Goal: Check status: Check status

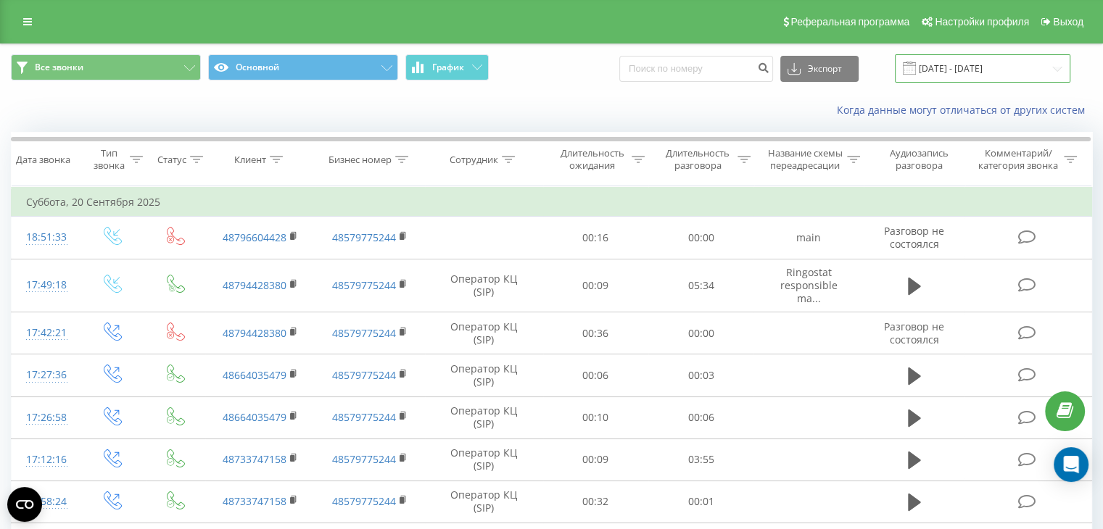
click at [952, 65] on input "[DATE] - [DATE]" at bounding box center [983, 68] width 176 height 28
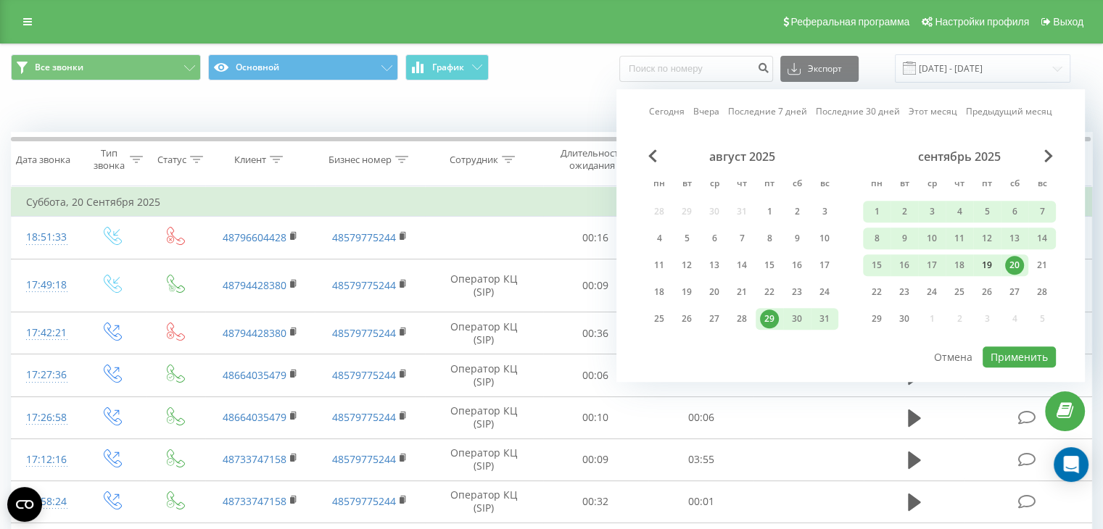
click at [992, 262] on div "19" at bounding box center [987, 265] width 19 height 19
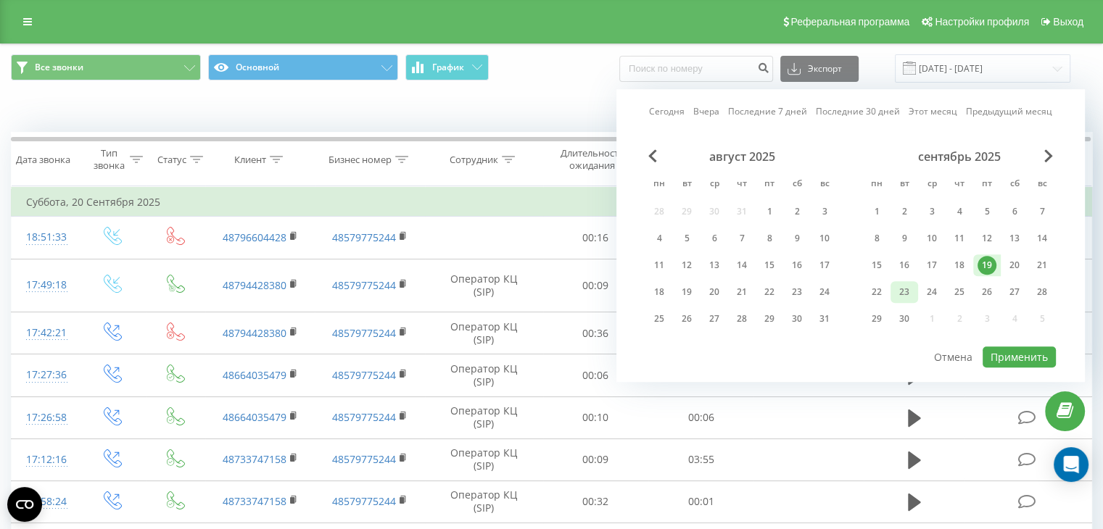
click at [908, 290] on div "23" at bounding box center [904, 292] width 19 height 19
click at [885, 294] on div "22" at bounding box center [876, 292] width 19 height 19
click at [895, 292] on div "23" at bounding box center [904, 292] width 19 height 19
click at [1015, 357] on button "Применить" at bounding box center [1019, 357] width 73 height 21
type input "[DATE] - [DATE]"
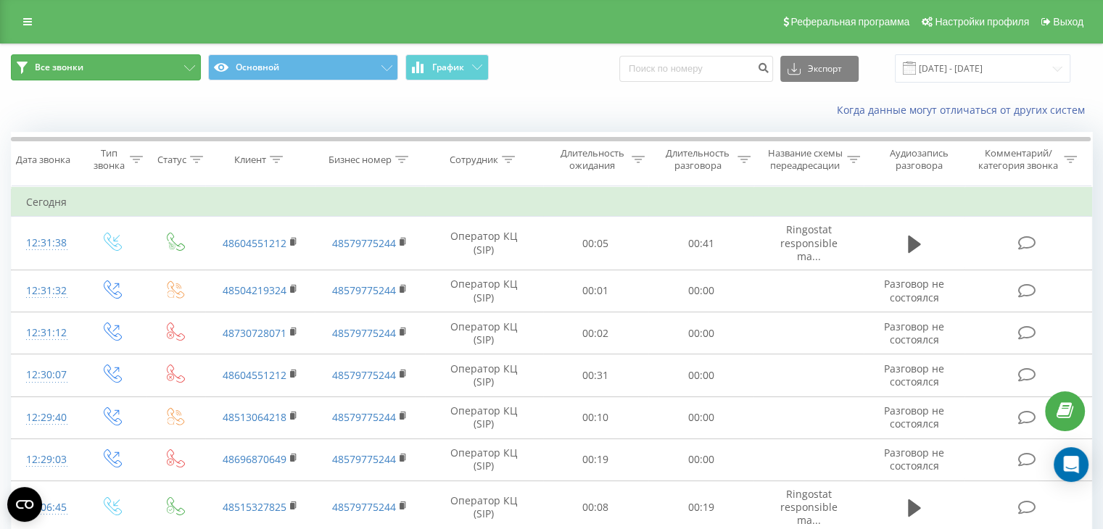
click at [191, 65] on icon at bounding box center [189, 68] width 11 height 6
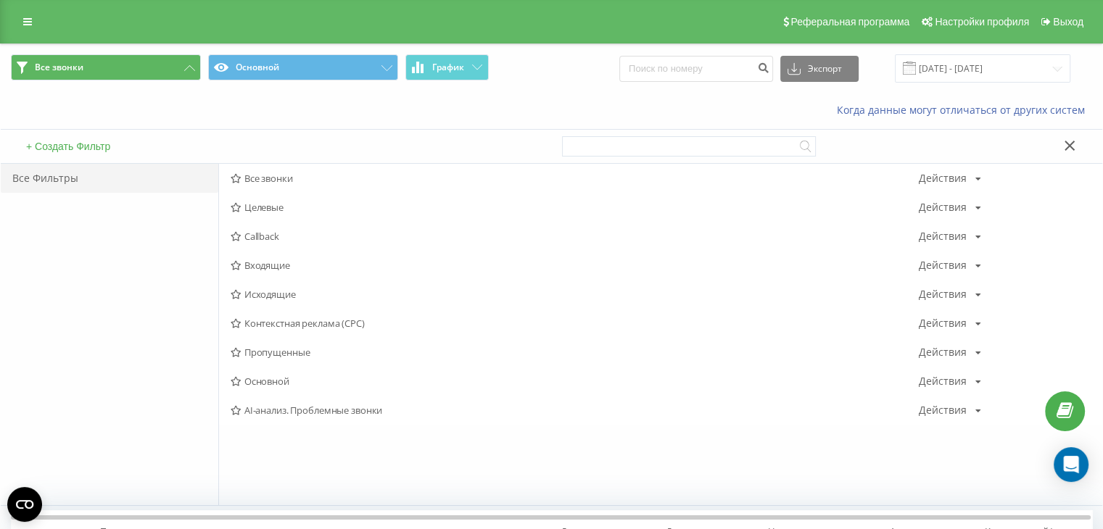
click at [316, 113] on div "Когда данные могут отличаться от других систем" at bounding box center [552, 110] width 1102 height 35
click at [197, 72] on button "Все звонки" at bounding box center [106, 67] width 190 height 26
